Goal: Task Accomplishment & Management: Manage account settings

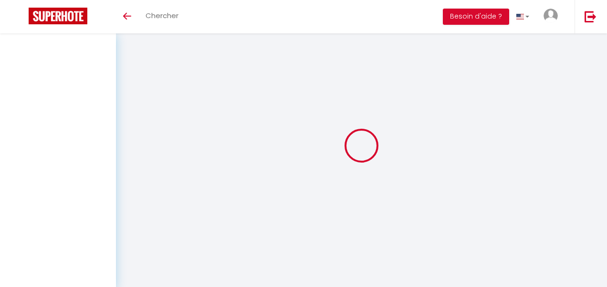
select select
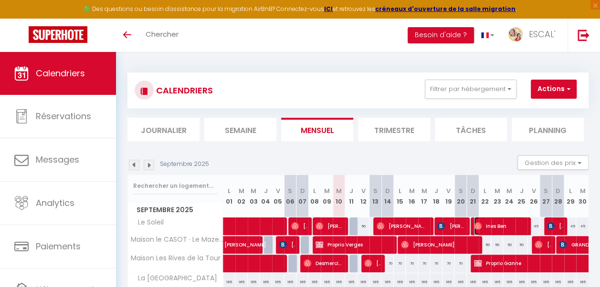
click at [497, 224] on span "Ines Ben" at bounding box center [500, 226] width 52 height 18
select select "OK"
select select "0"
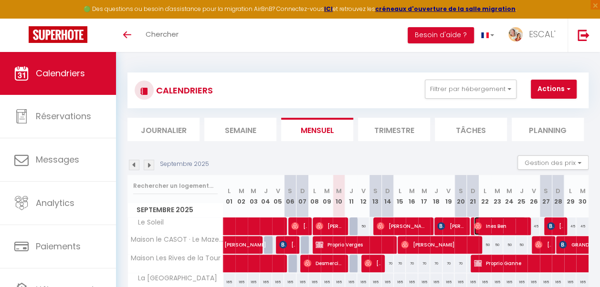
select select "1"
select select
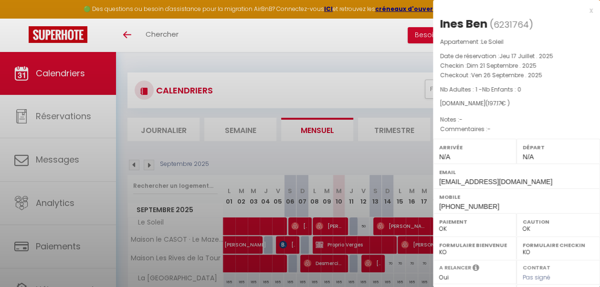
select select "43826"
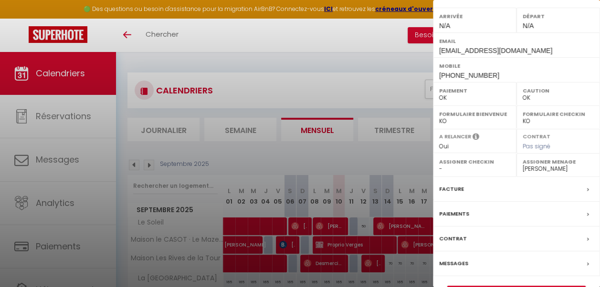
scroll to position [155, 0]
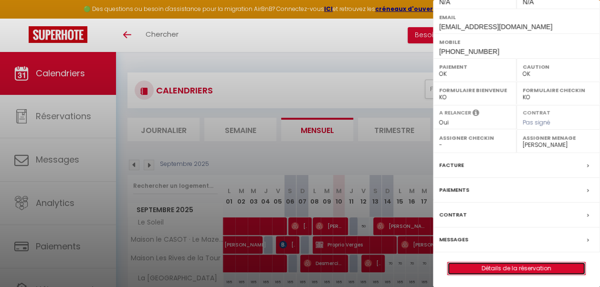
click at [524, 268] on link "Détails de la réservation" at bounding box center [517, 269] width 138 height 12
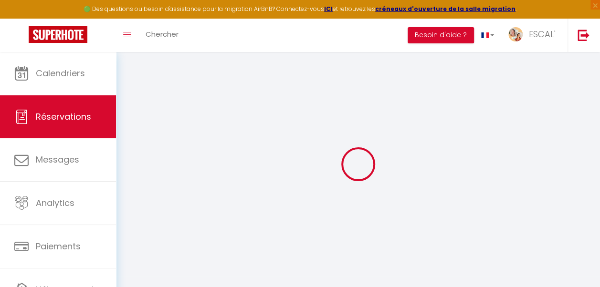
select select
checkbox input "false"
select select
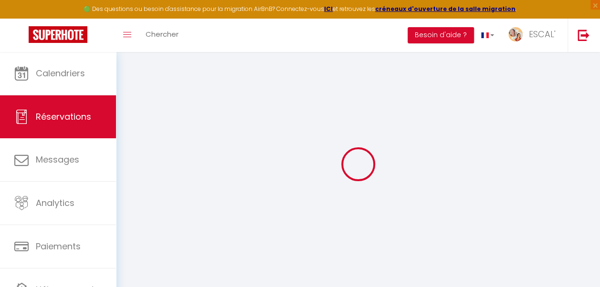
select select
checkbox input "false"
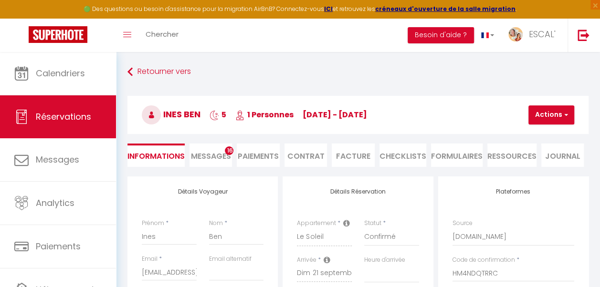
select select
type input "13.25"
select select
checkbox input "false"
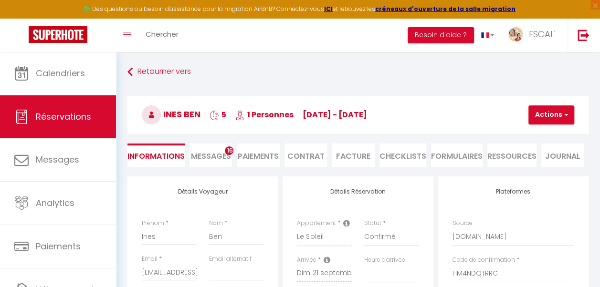
select select
checkbox input "false"
select select
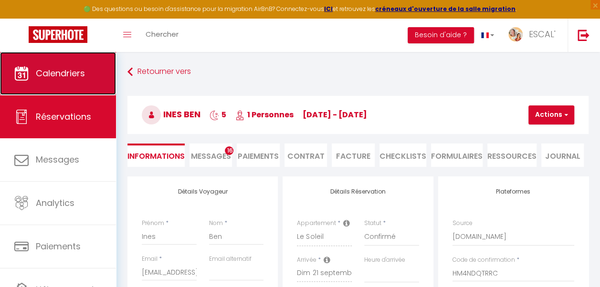
click at [75, 78] on span "Calendriers" at bounding box center [60, 73] width 49 height 12
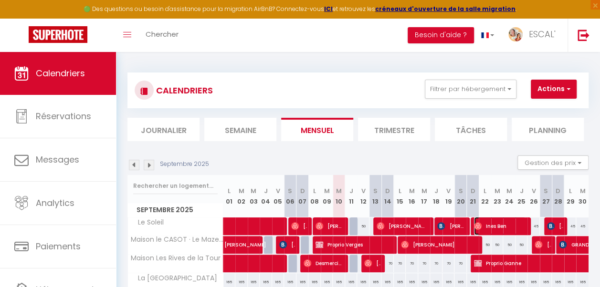
click at [492, 228] on span "Ines Ben" at bounding box center [500, 226] width 52 height 18
select select "OK"
select select "0"
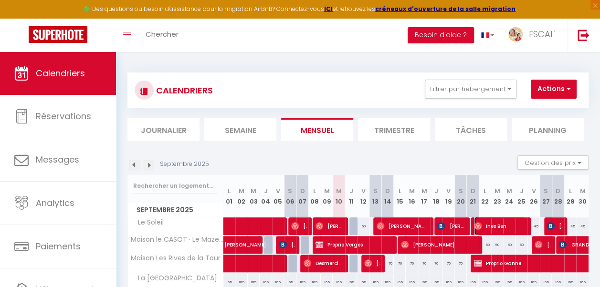
select select "1"
select select
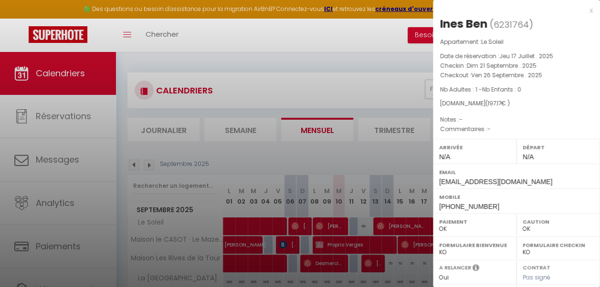
select select "43826"
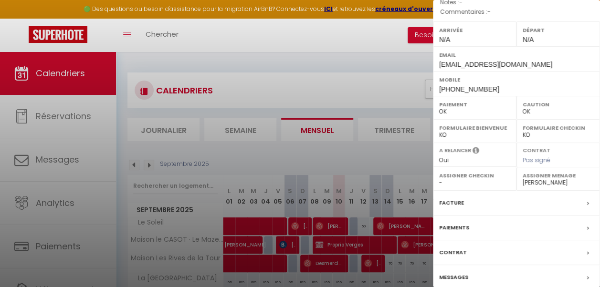
scroll to position [155, 0]
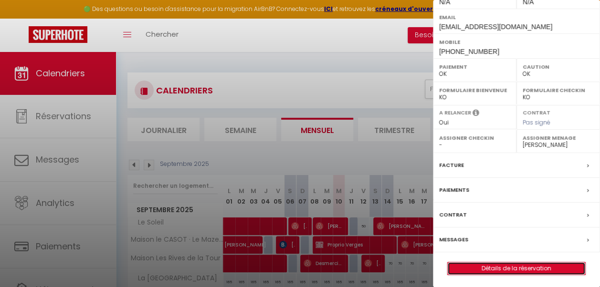
click at [548, 266] on link "Détails de la réservation" at bounding box center [517, 269] width 138 height 12
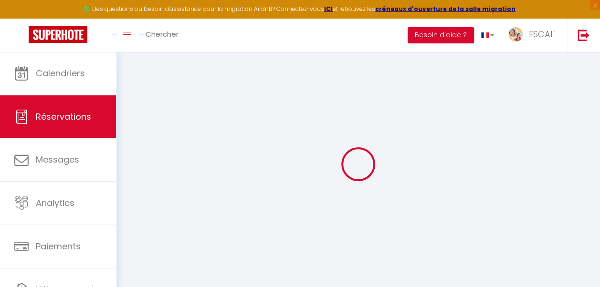
select select
checkbox input "false"
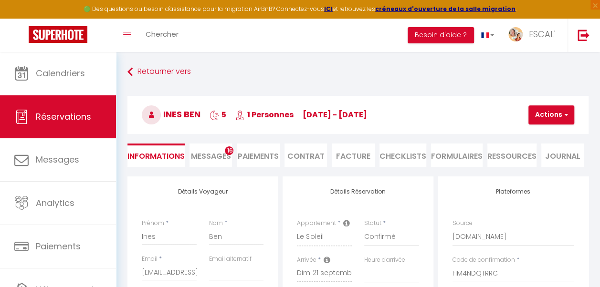
select select
type input "13.25"
select select
checkbox input "false"
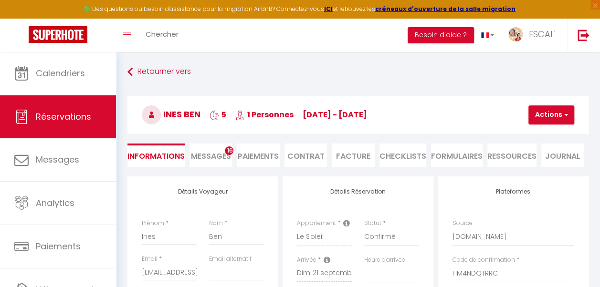
select select
checkbox input "false"
select select
click at [261, 159] on li "Paiements" at bounding box center [258, 155] width 43 height 23
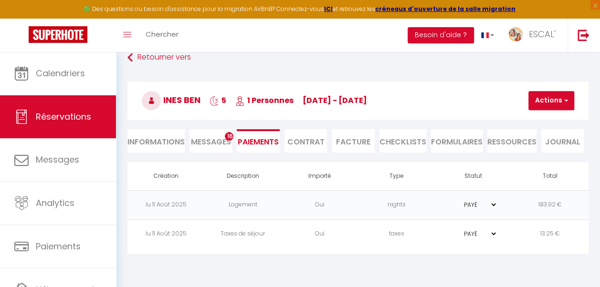
scroll to position [23, 0]
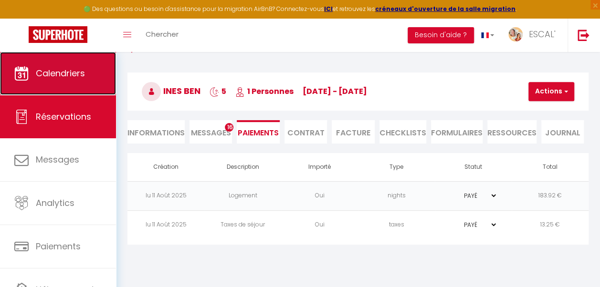
click at [72, 77] on span "Calendriers" at bounding box center [60, 73] width 49 height 12
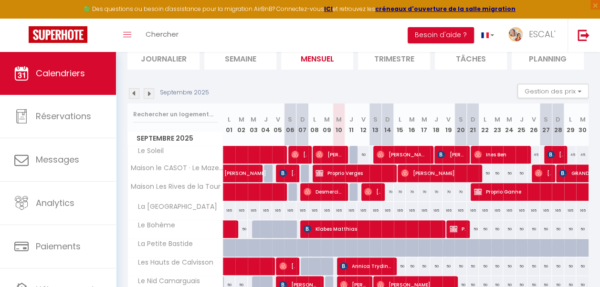
scroll to position [85, 0]
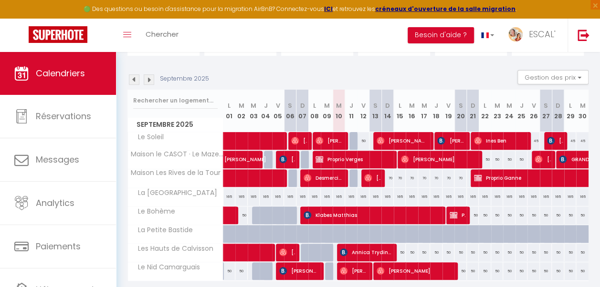
click at [150, 79] on img at bounding box center [149, 79] width 11 height 11
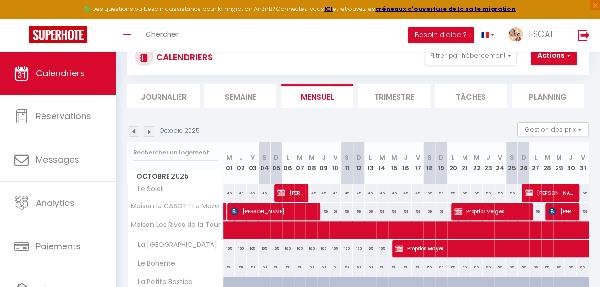
scroll to position [32, 0]
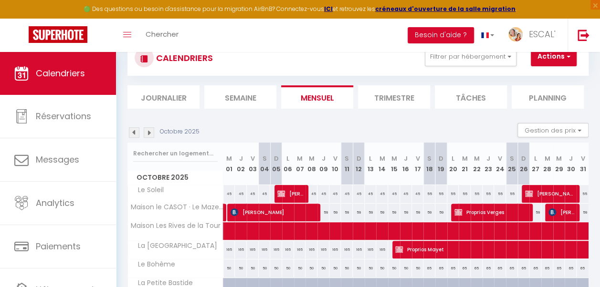
click at [133, 135] on img at bounding box center [134, 133] width 11 height 11
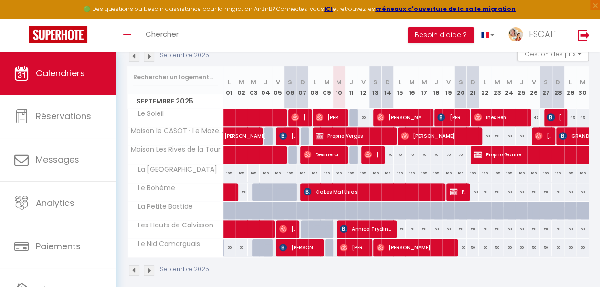
scroll to position [113, 0]
